Goal: Task Accomplishment & Management: Use online tool/utility

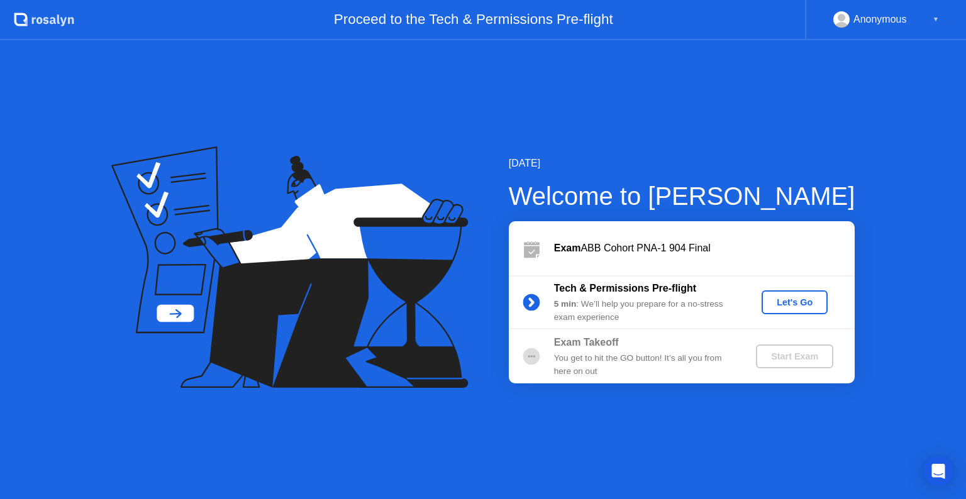
click at [797, 306] on div "Let's Go" at bounding box center [794, 302] width 56 height 10
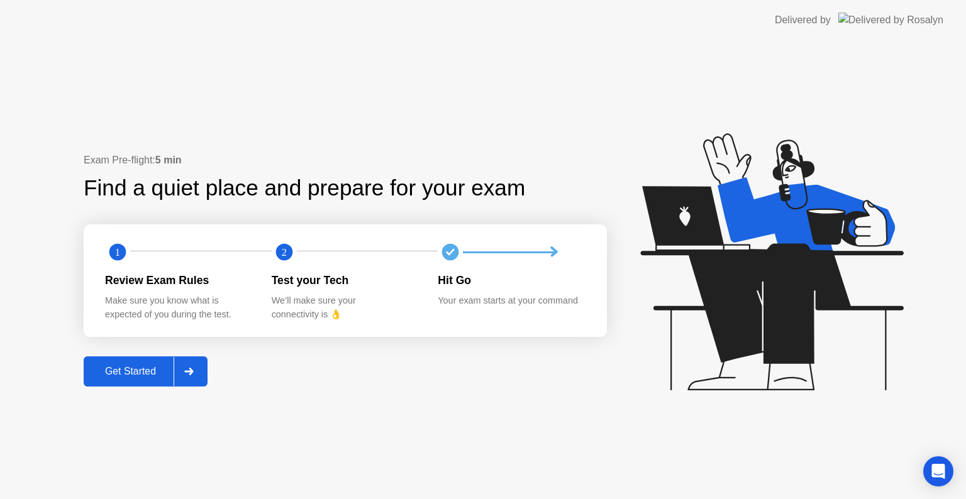
click at [124, 367] on div "Get Started" at bounding box center [130, 371] width 86 height 11
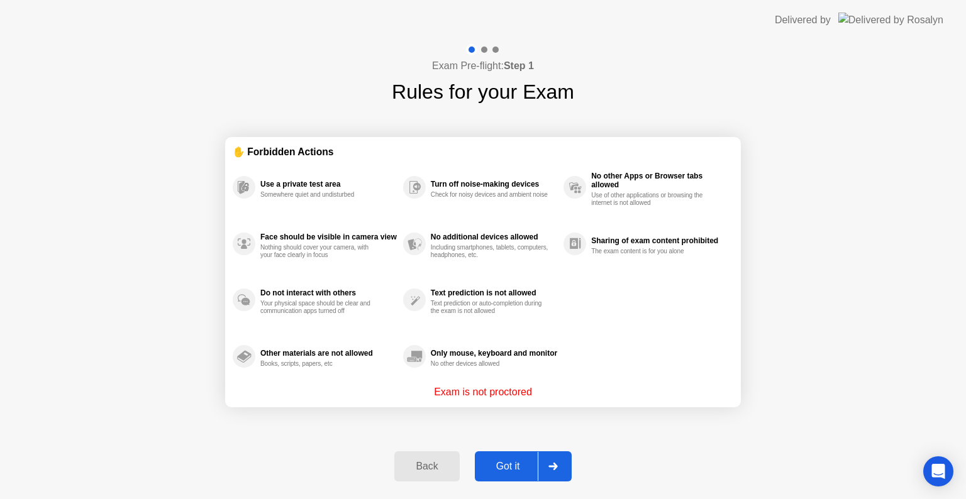
click at [518, 455] on button "Got it" at bounding box center [523, 466] width 97 height 30
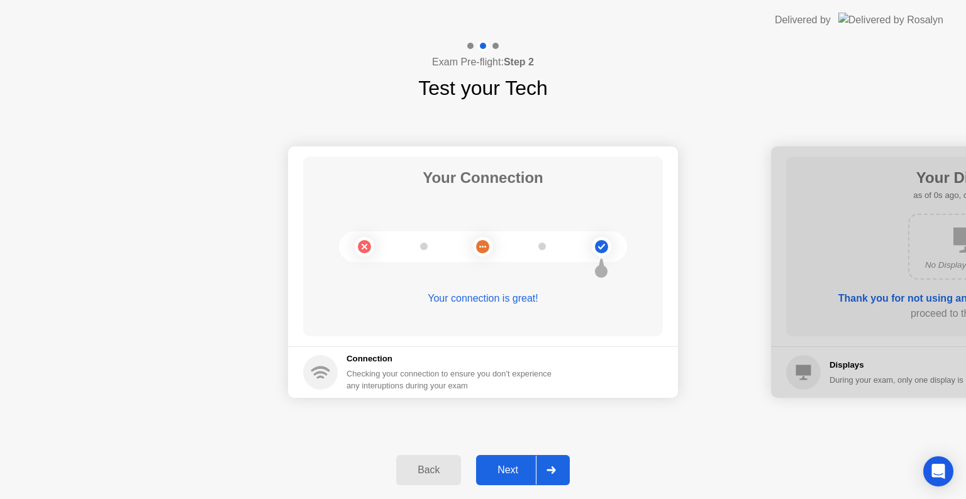
click at [518, 465] on div "Next" at bounding box center [508, 470] width 56 height 11
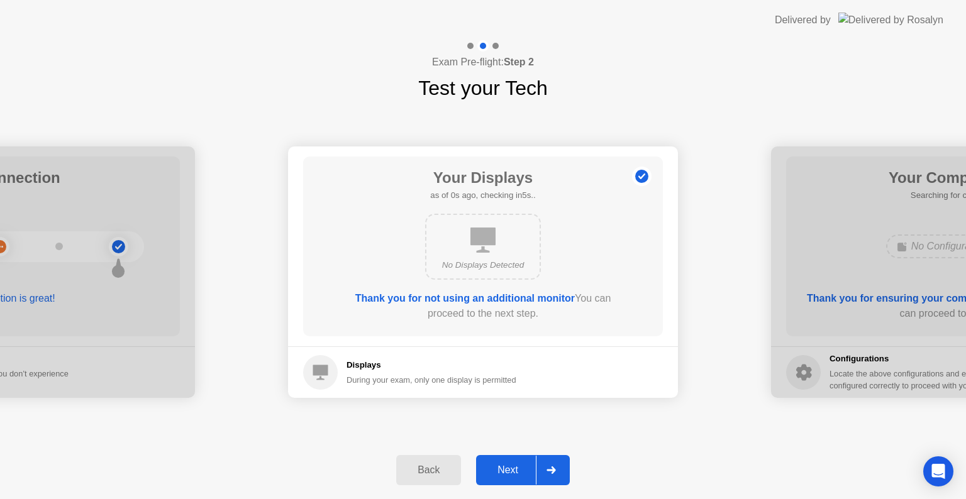
click at [518, 455] on button "Next" at bounding box center [523, 470] width 94 height 30
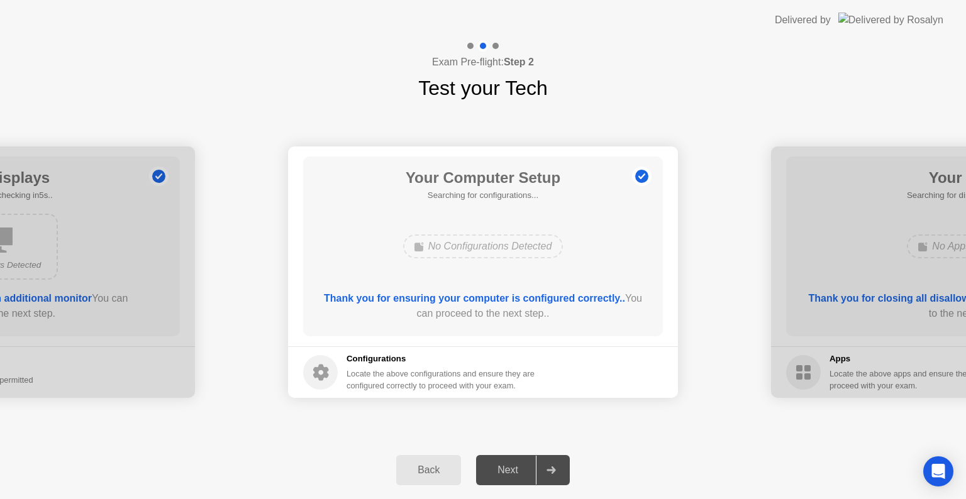
click at [524, 475] on div "Next" at bounding box center [508, 470] width 56 height 11
click at [524, 468] on div "Next" at bounding box center [508, 470] width 56 height 11
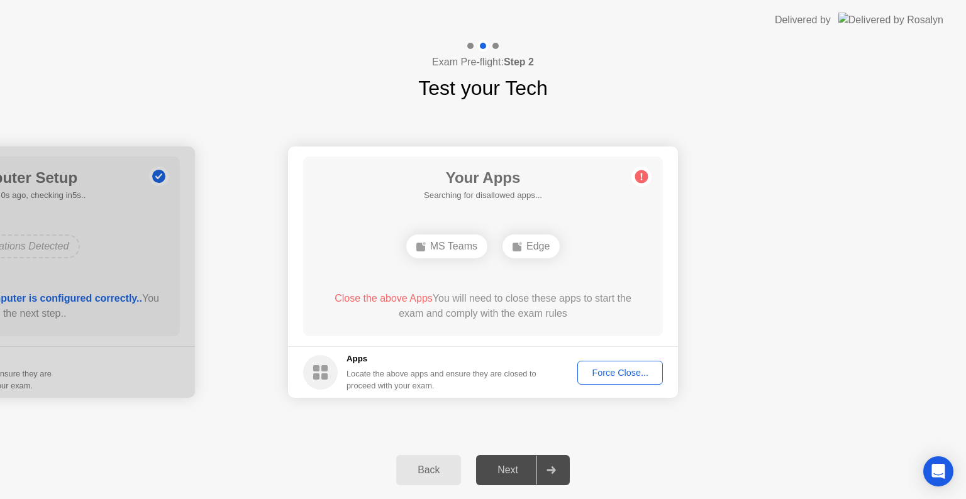
click at [622, 368] on div "Force Close..." at bounding box center [620, 373] width 77 height 10
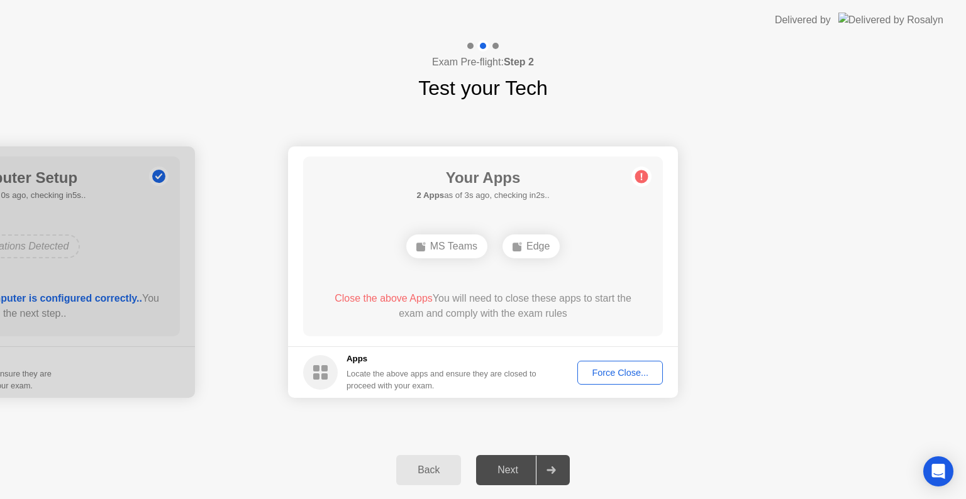
click at [617, 372] on div "Force Close..." at bounding box center [620, 373] width 77 height 10
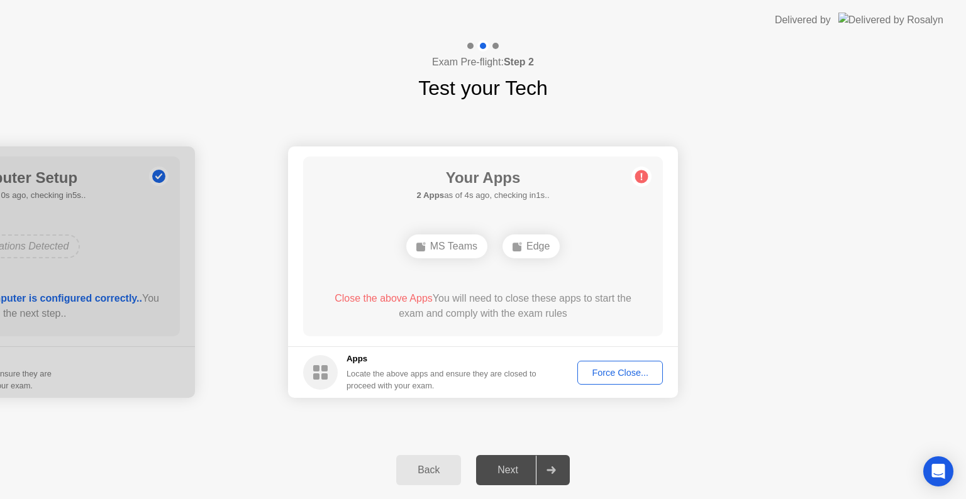
click at [601, 368] on div "Force Close..." at bounding box center [620, 373] width 77 height 10
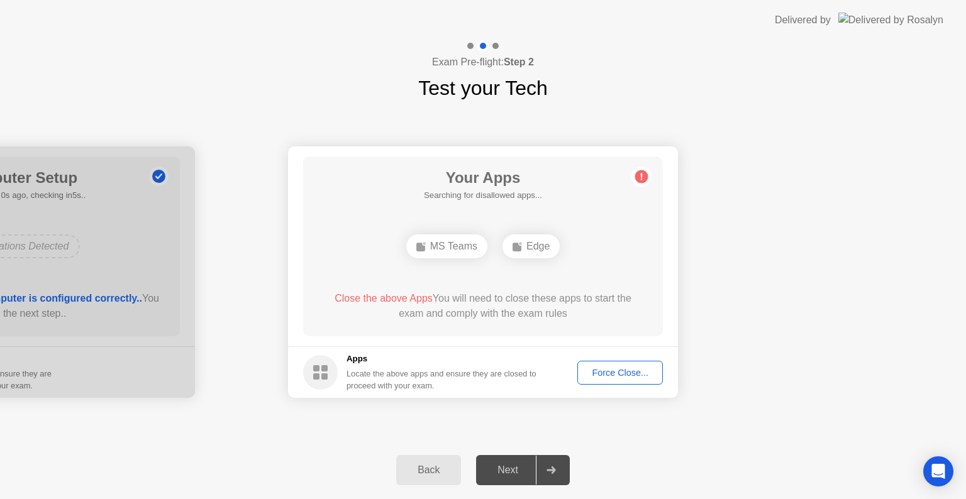
click at [621, 372] on div "Force Close..." at bounding box center [620, 373] width 77 height 10
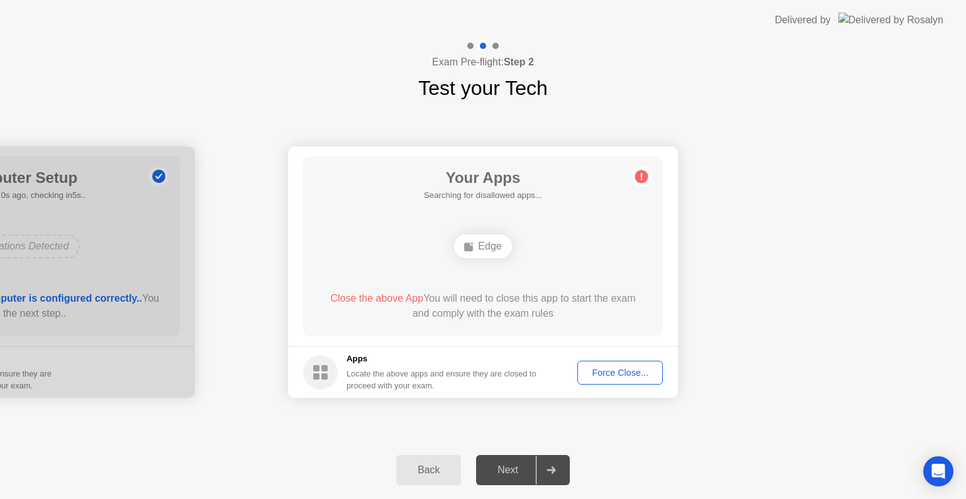
click at [598, 372] on div "Force Close..." at bounding box center [620, 373] width 77 height 10
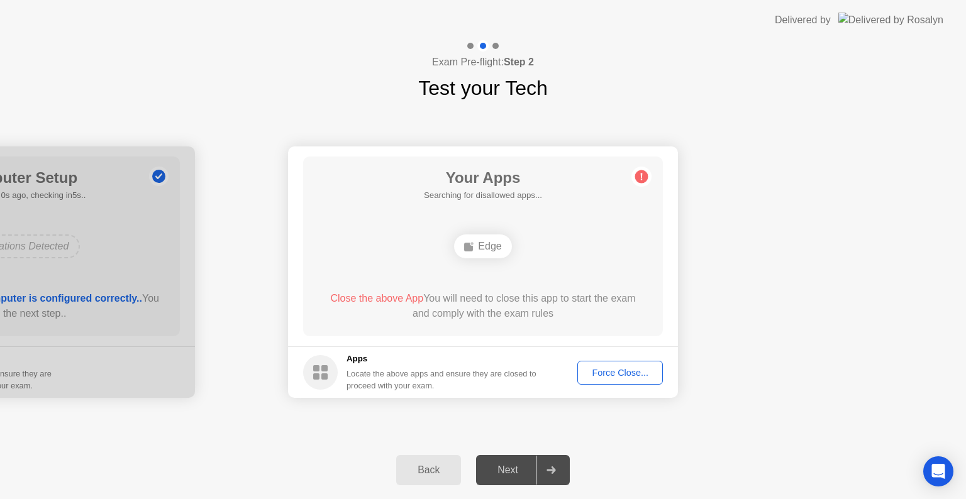
click at [637, 370] on div "Force Close..." at bounding box center [620, 373] width 77 height 10
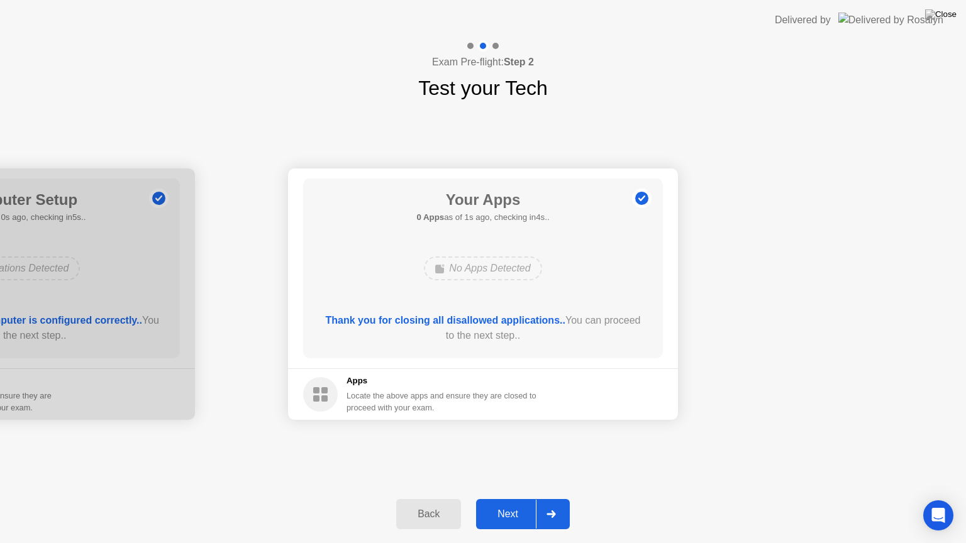
click at [521, 499] on div "Next" at bounding box center [508, 514] width 56 height 11
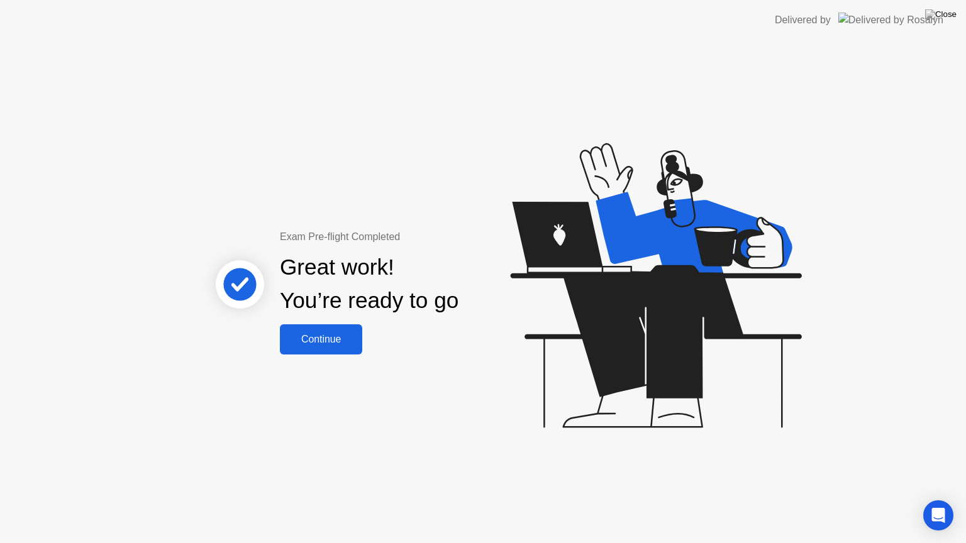
click at [331, 334] on div "Continue" at bounding box center [321, 339] width 75 height 11
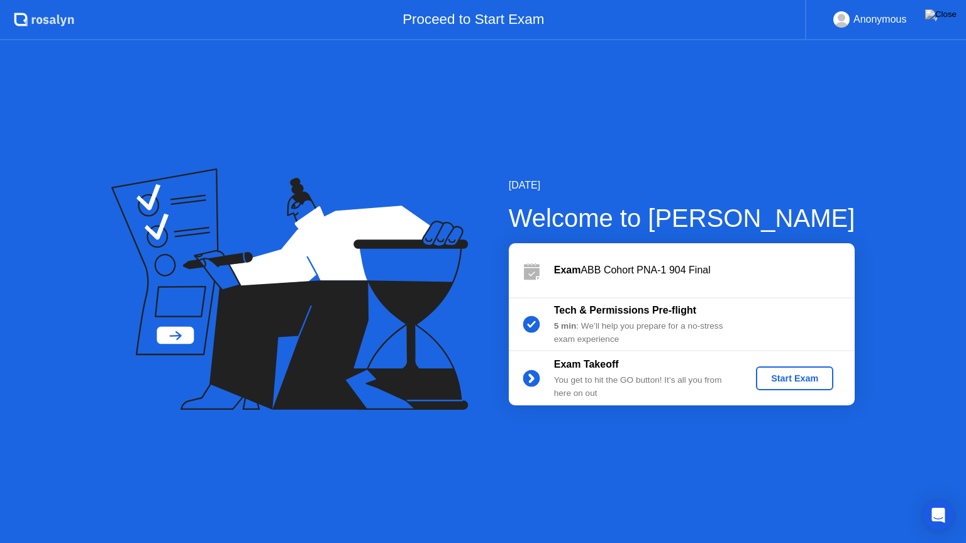
click at [813, 377] on div "Start Exam" at bounding box center [794, 378] width 67 height 10
